Goal: Use online tool/utility: Utilize a website feature to perform a specific function

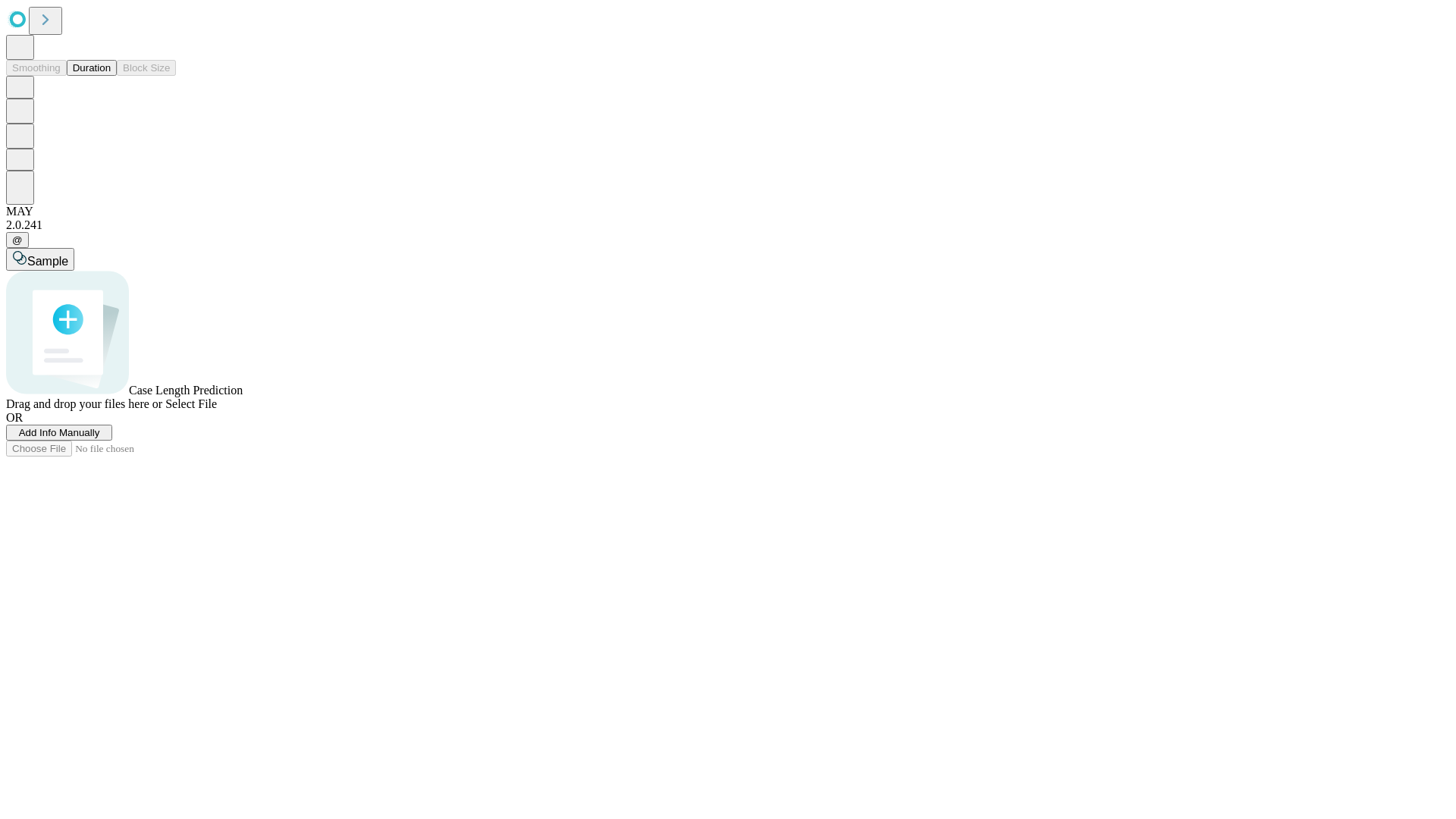
click at [111, 76] on button "Duration" at bounding box center [92, 68] width 50 height 16
click at [100, 439] on span "Add Info Manually" at bounding box center [59, 433] width 81 height 11
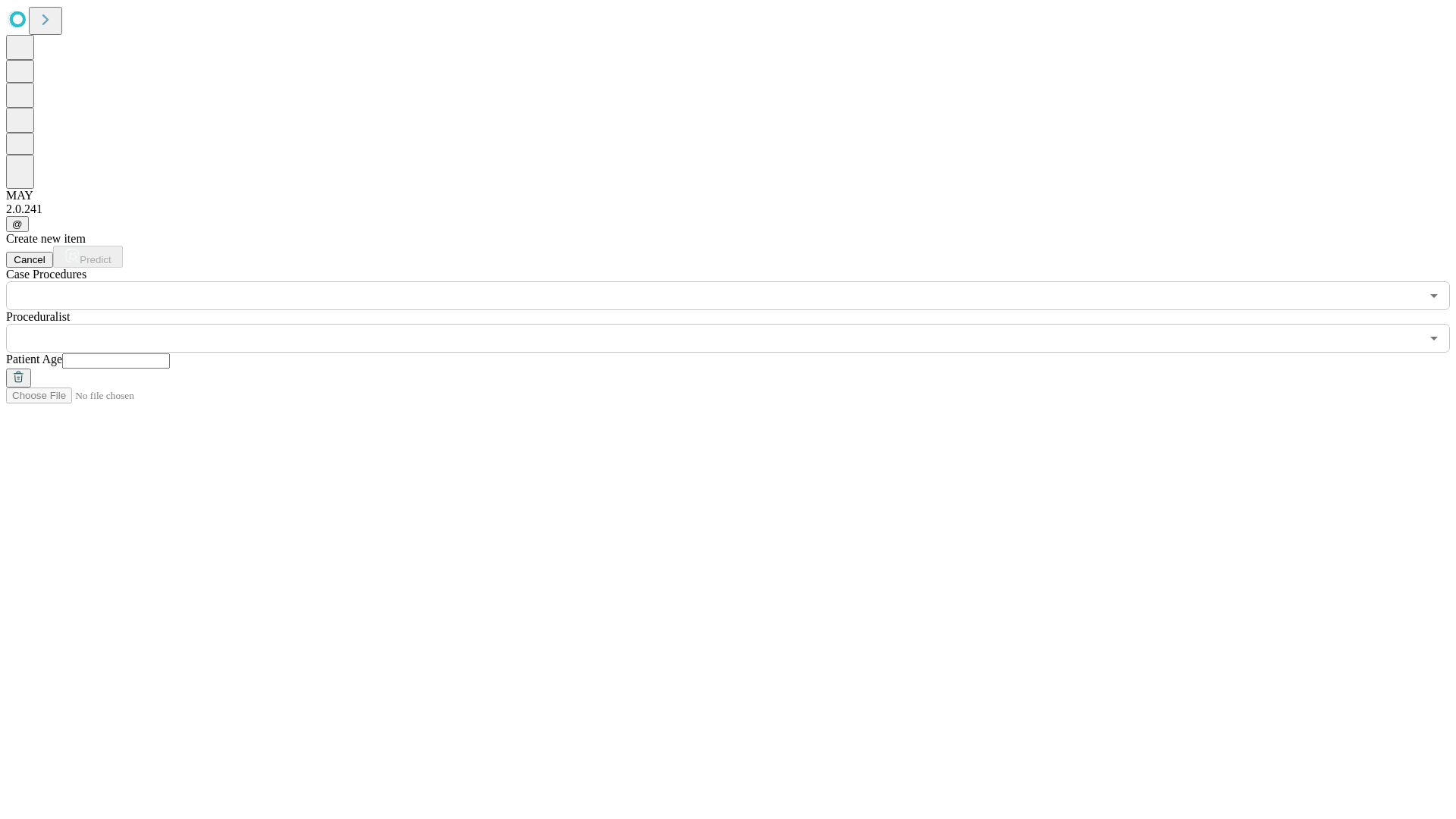
click at [170, 353] on input "text" at bounding box center [116, 360] width 107 height 15
type input "*"
click at [739, 324] on input "text" at bounding box center [713, 338] width 1415 height 29
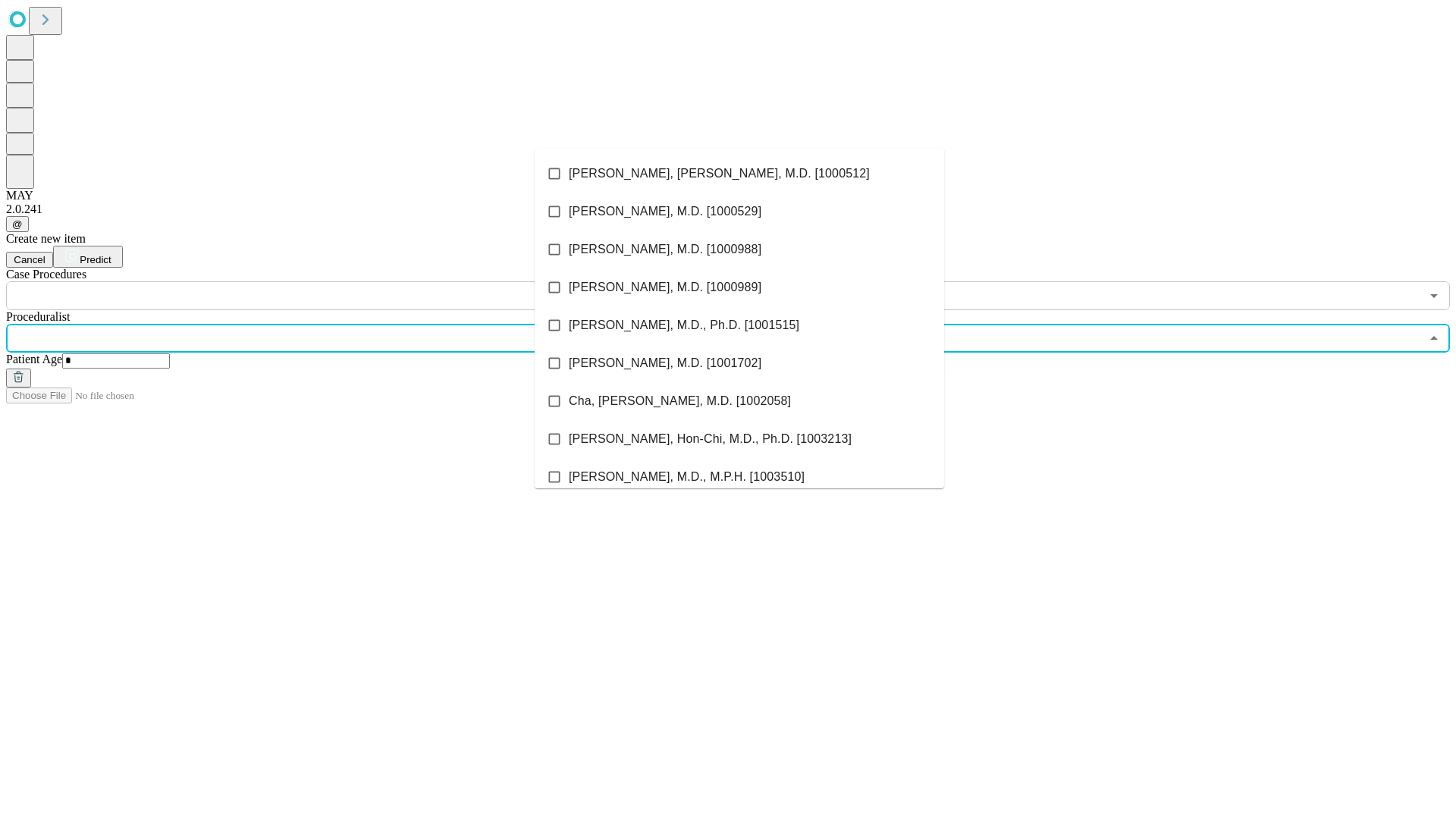
click at [739, 174] on li "[PERSON_NAME], [PERSON_NAME], M.D. [1000512]" at bounding box center [739, 174] width 410 height 38
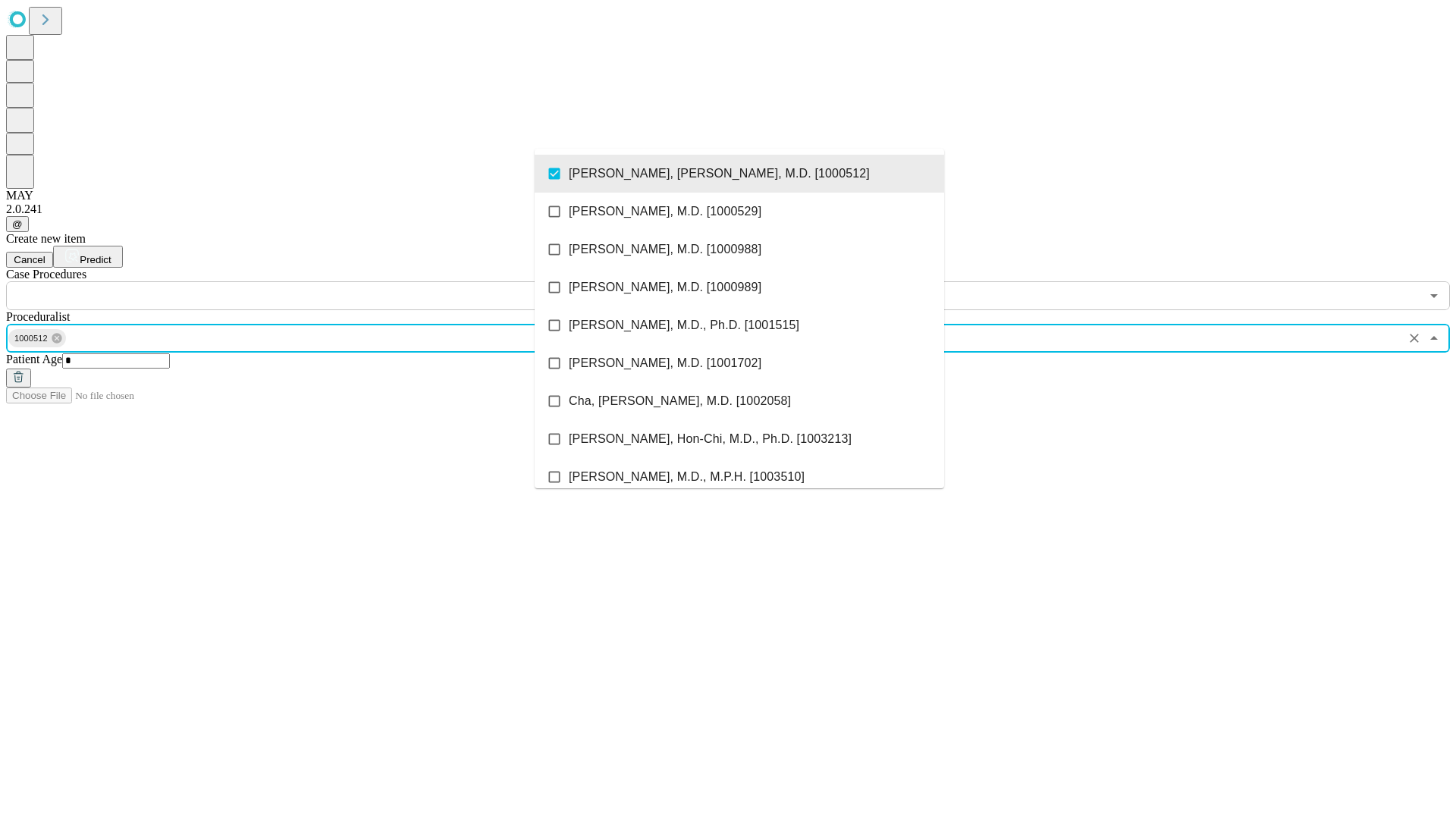
click at [318, 281] on input "text" at bounding box center [713, 296] width 1415 height 29
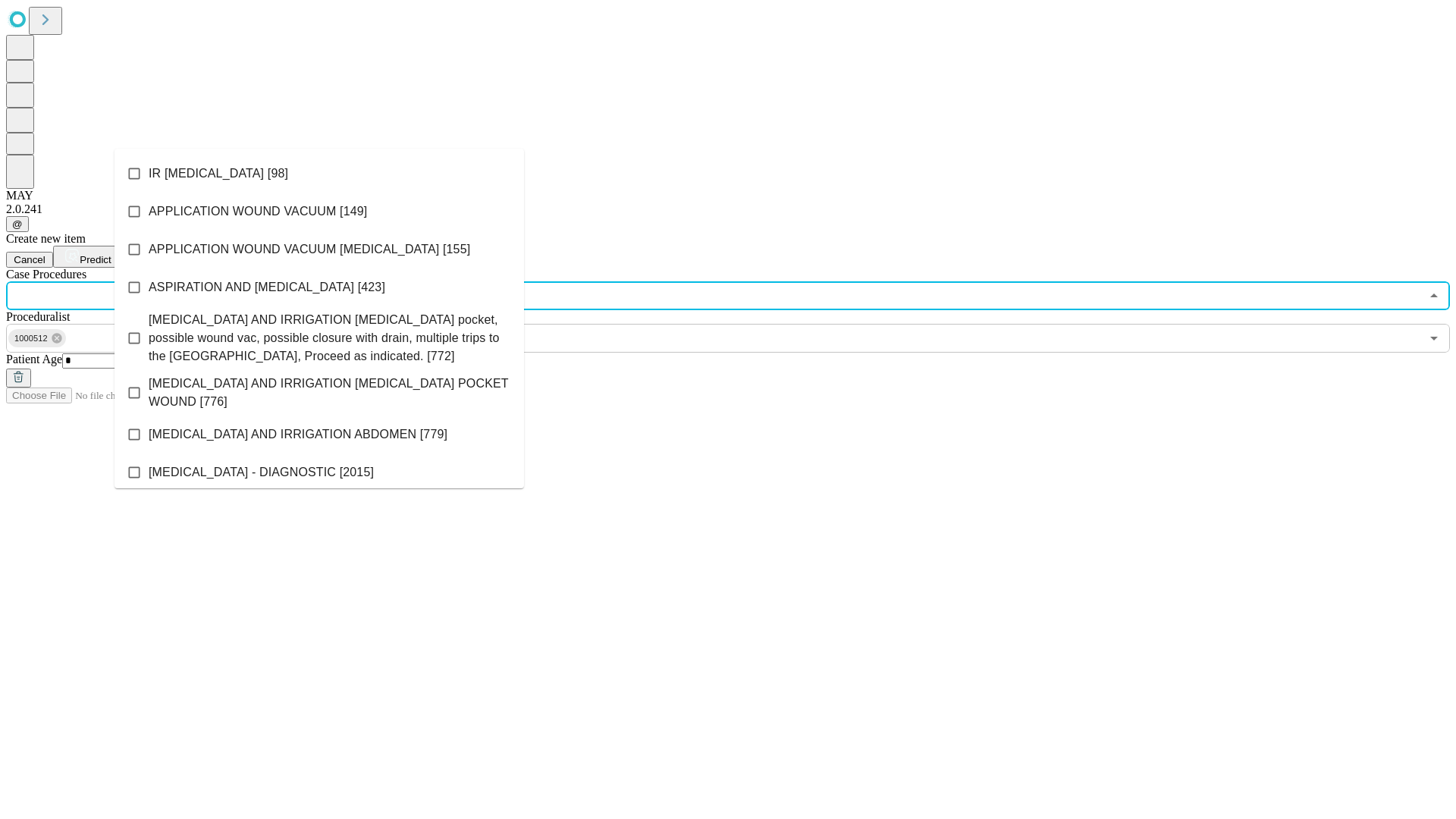
click at [319, 174] on li "IR [MEDICAL_DATA] [98]" at bounding box center [319, 174] width 410 height 38
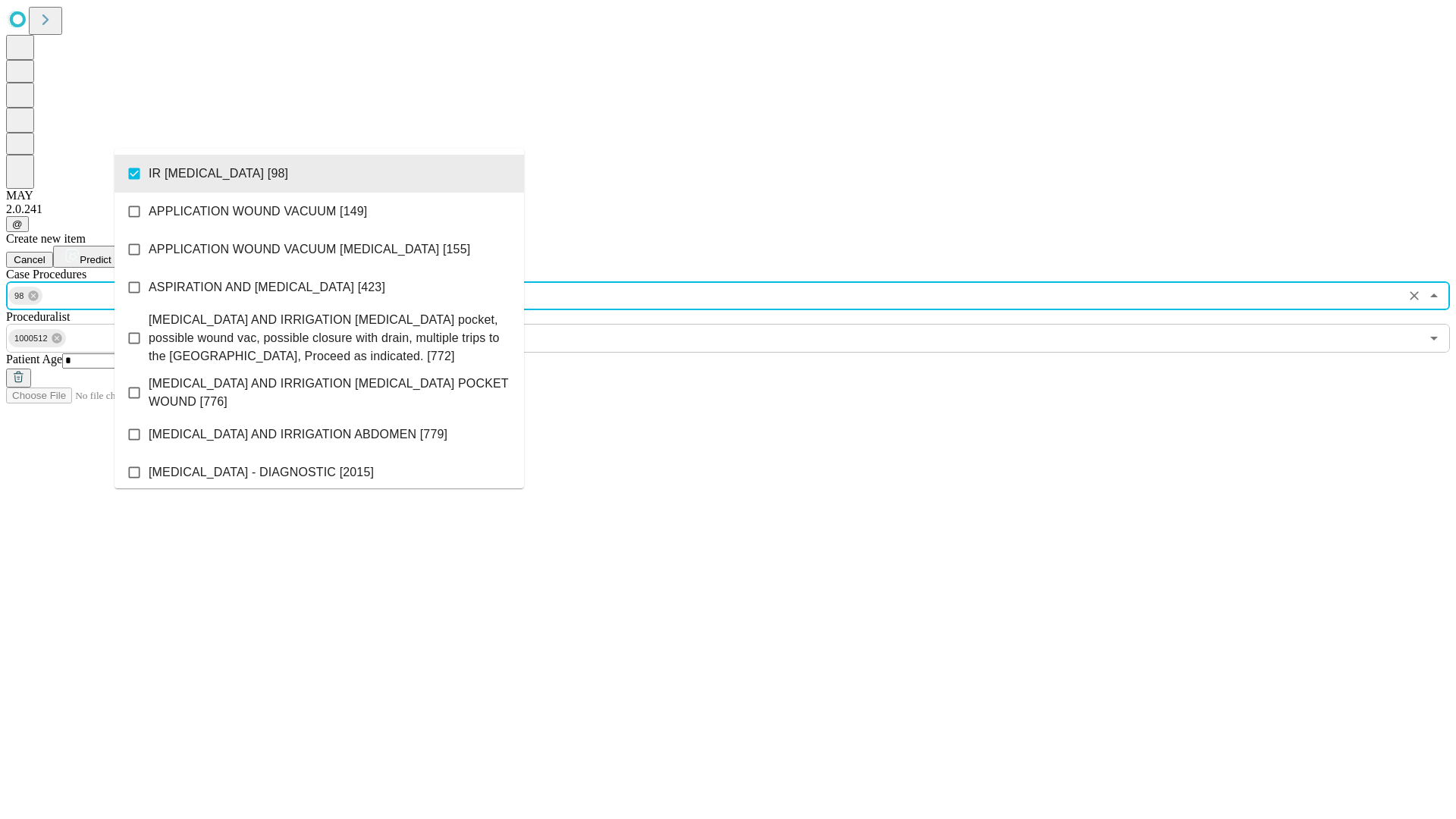
click at [111, 254] on span "Predict" at bounding box center [95, 259] width 31 height 11
